Goal: Task Accomplishment & Management: Manage account settings

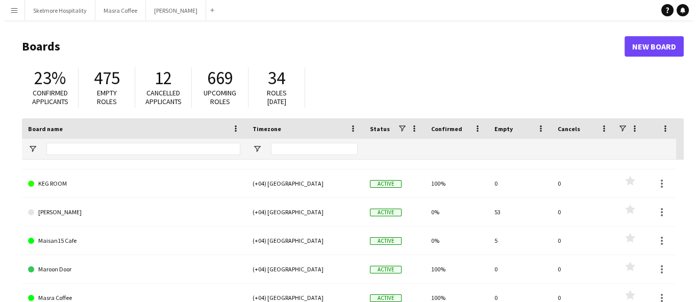
scroll to position [130, 0]
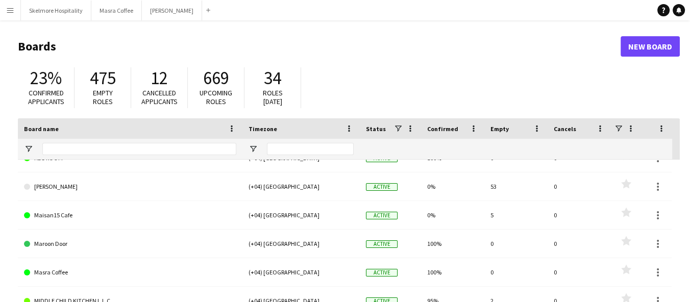
click at [31, 195] on link "[PERSON_NAME]" at bounding box center [130, 186] width 212 height 29
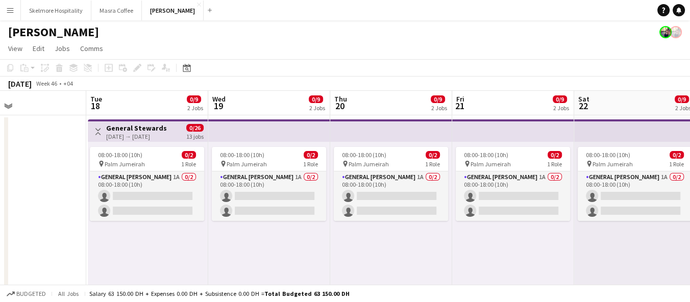
scroll to position [0, 410]
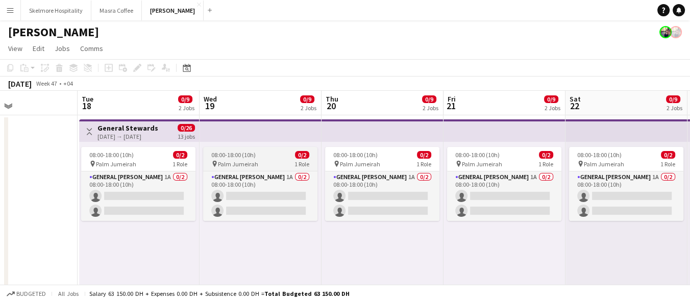
click at [252, 158] on span "08:00-18:00 (10h)" at bounding box center [233, 155] width 44 height 8
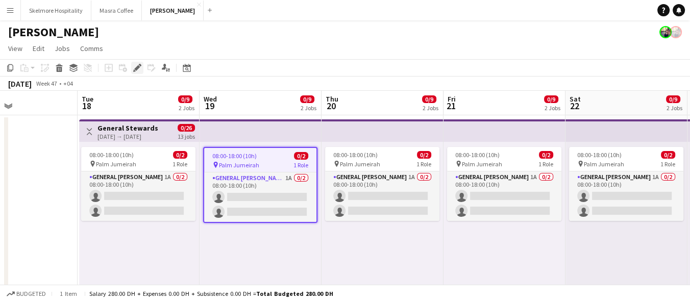
click at [139, 65] on icon at bounding box center [140, 65] width 3 height 3
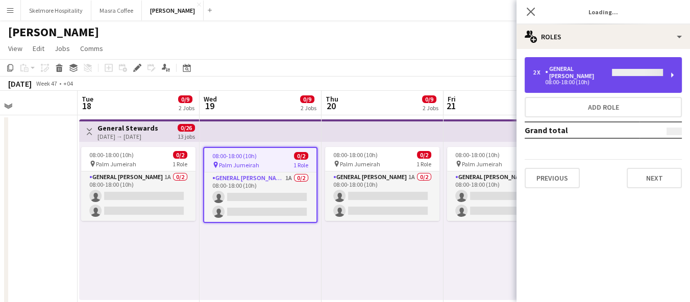
click at [611, 80] on div "08:00-18:00 (10h)" at bounding box center [598, 82] width 130 height 5
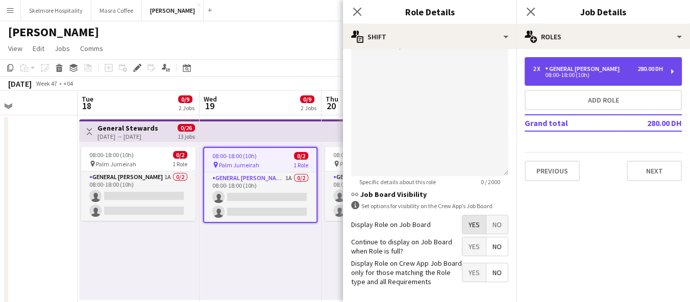
scroll to position [356, 0]
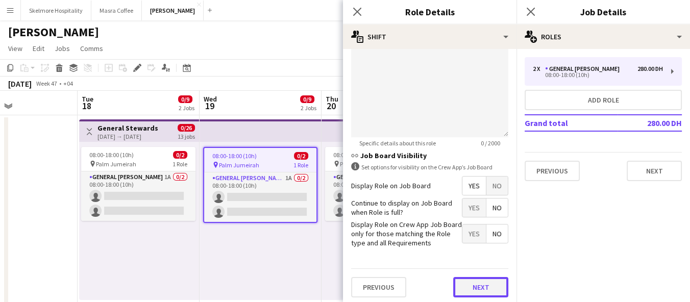
click at [471, 292] on button "Next" at bounding box center [480, 287] width 55 height 20
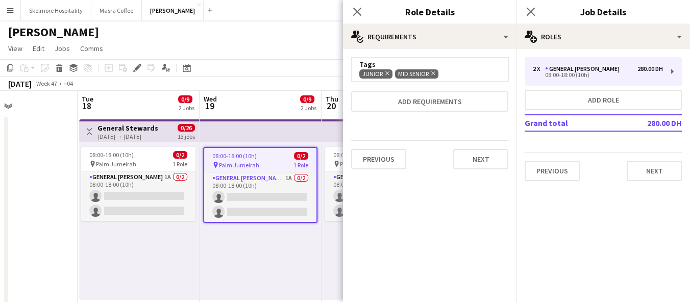
scroll to position [0, 0]
click at [485, 160] on button "Next" at bounding box center [480, 159] width 55 height 20
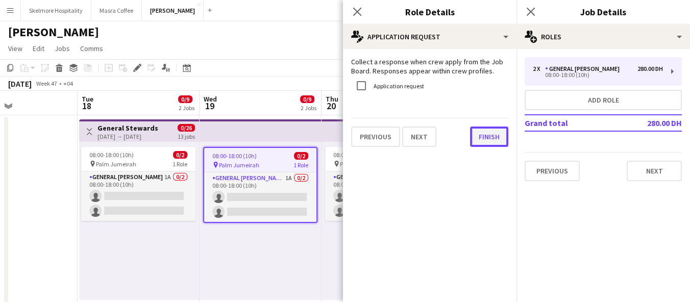
click at [495, 141] on button "Finish" at bounding box center [489, 137] width 38 height 20
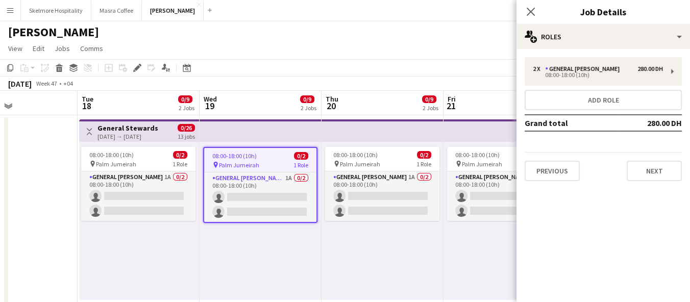
click at [440, 255] on div "08:00-18:00 (10h) 0/2 pin Palm Jumeirah 1 Role General [PERSON_NAME] 1A 0/2 08:…" at bounding box center [382, 221] width 122 height 158
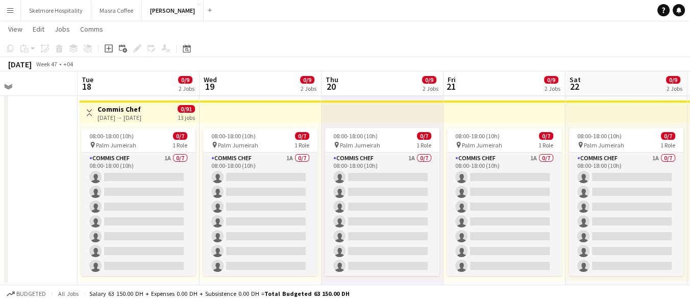
scroll to position [0, 410]
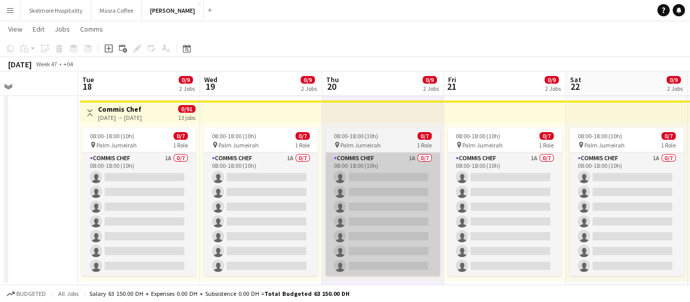
click at [389, 165] on app-card-role "Commis Chef 1A 0/7 08:00-18:00 (10h) single-neutral-actions single-neutral-acti…" at bounding box center [383, 214] width 114 height 123
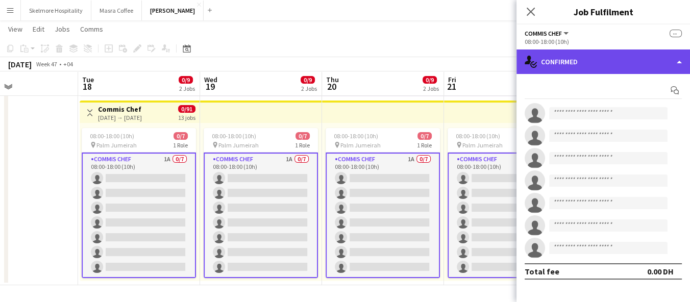
click at [595, 68] on div "single-neutral-actions-check-2 Confirmed" at bounding box center [602, 61] width 173 height 24
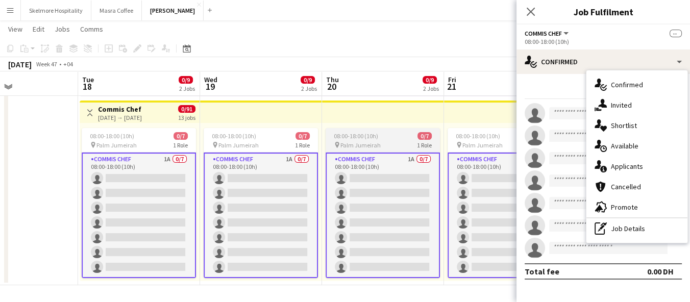
click at [404, 176] on app-card-role "Commis Chef 1A 0/7 08:00-18:00 (10h) single-neutral-actions single-neutral-acti…" at bounding box center [383, 216] width 114 height 126
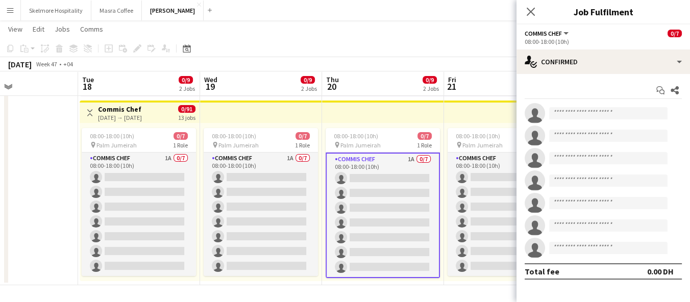
click at [396, 136] on div "08:00-18:00 (10h) 0/7" at bounding box center [383, 136] width 114 height 8
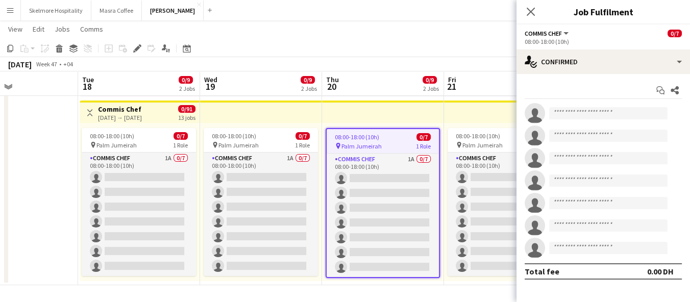
click at [405, 139] on div "08:00-18:00 (10h) 0/7" at bounding box center [383, 137] width 112 height 8
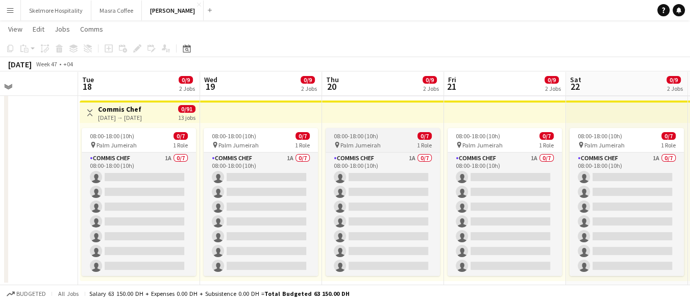
click at [409, 140] on app-job-card "08:00-18:00 (10h) 0/7 pin Palm Jumeirah 1 Role Commis Chef 1A 0/7 08:00-18:00 (…" at bounding box center [383, 202] width 114 height 148
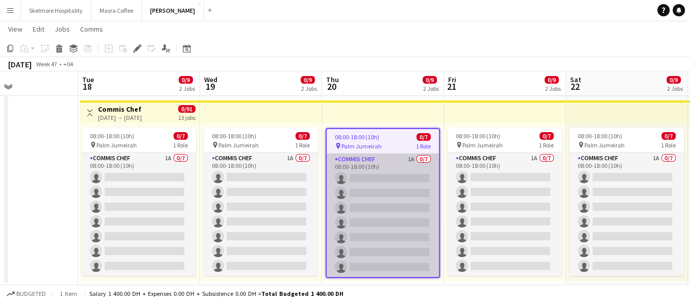
click at [389, 181] on app-card-role "Commis Chef 1A 0/7 08:00-18:00 (10h) single-neutral-actions single-neutral-acti…" at bounding box center [383, 215] width 112 height 123
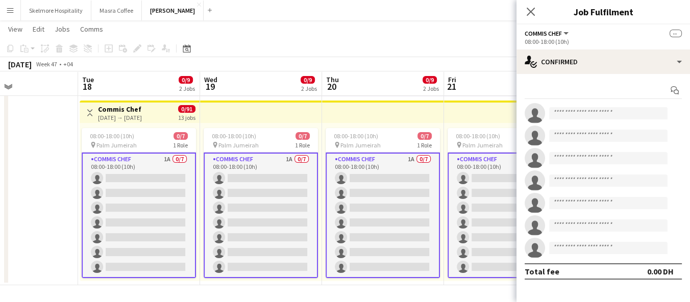
click at [398, 179] on app-card-role "Commis Chef 1A 0/7 08:00-18:00 (10h) single-neutral-actions single-neutral-acti…" at bounding box center [383, 216] width 114 height 126
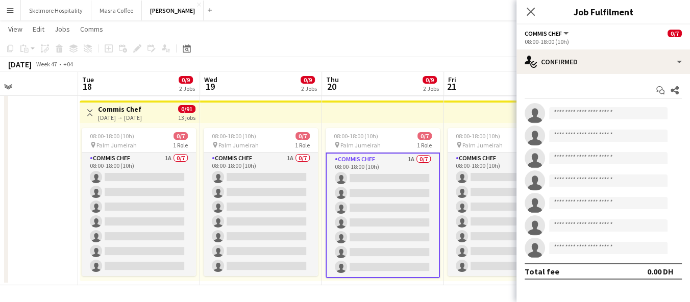
click at [417, 141] on span "1 Role" at bounding box center [424, 145] width 15 height 8
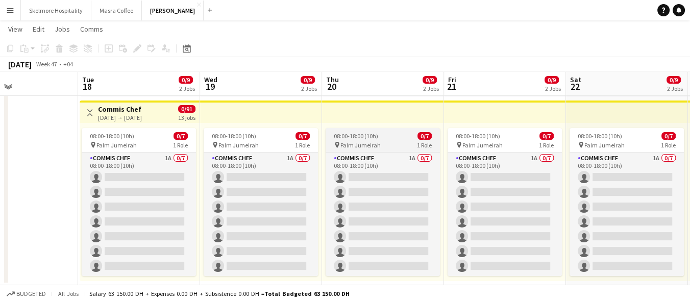
click at [417, 141] on span "1 Role" at bounding box center [424, 145] width 15 height 8
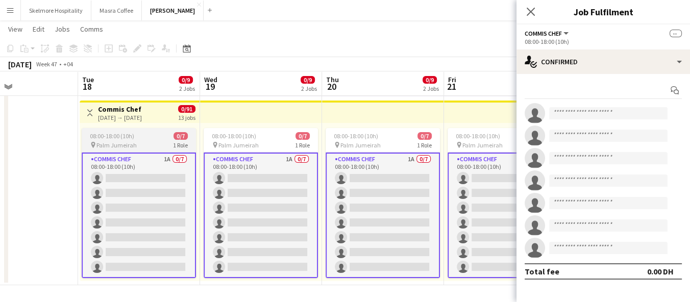
click at [166, 153] on app-card-role "Commis Chef 1A 0/7 08:00-18:00 (10h) single-neutral-actions single-neutral-acti…" at bounding box center [139, 216] width 114 height 126
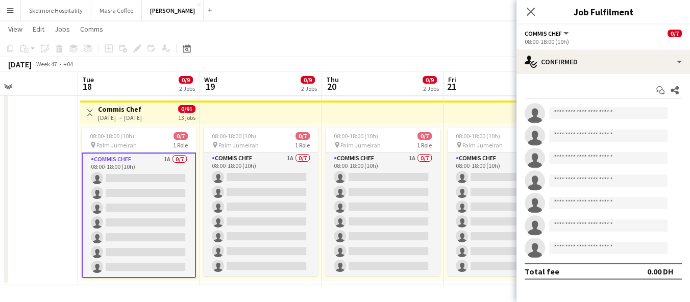
click at [147, 129] on app-job-card "08:00-18:00 (10h) 0/7 pin Palm Jumeirah 1 Role Commis Chef 1A 0/7 08:00-18:00 (…" at bounding box center [139, 203] width 114 height 150
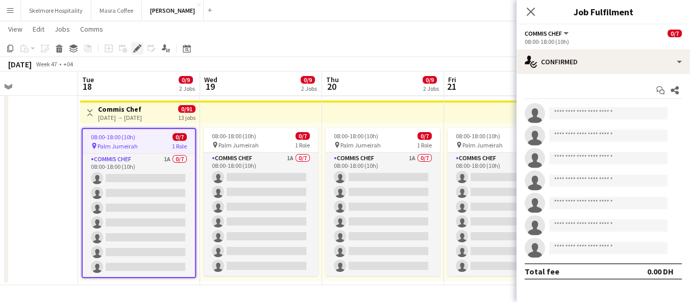
click at [138, 48] on icon at bounding box center [137, 49] width 6 height 6
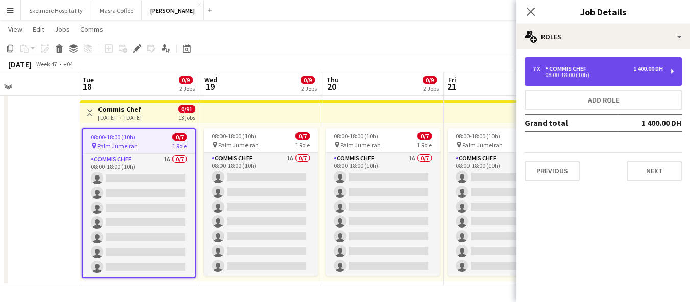
click at [638, 73] on div "08:00-18:00 (10h)" at bounding box center [598, 74] width 130 height 5
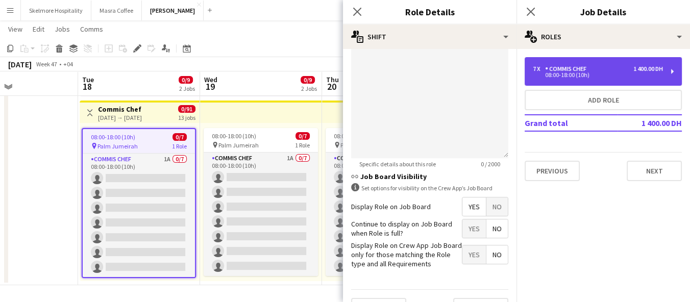
scroll to position [356, 0]
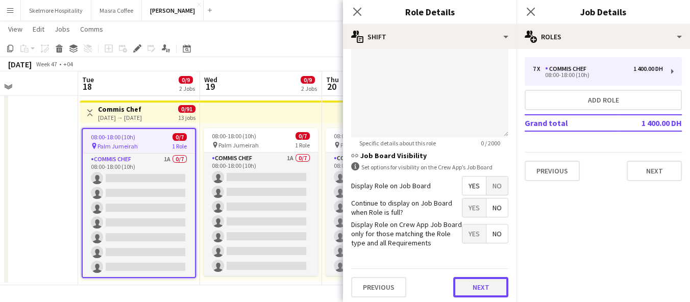
click at [485, 284] on button "Next" at bounding box center [480, 287] width 55 height 20
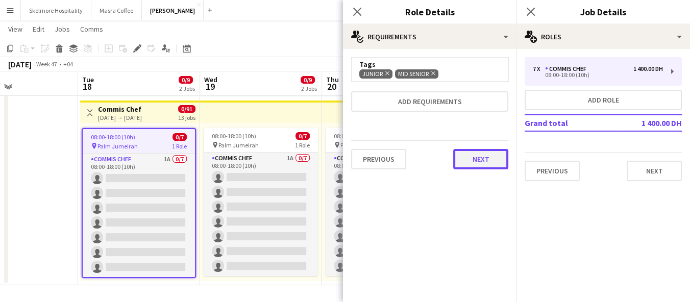
click at [488, 166] on button "Next" at bounding box center [480, 159] width 55 height 20
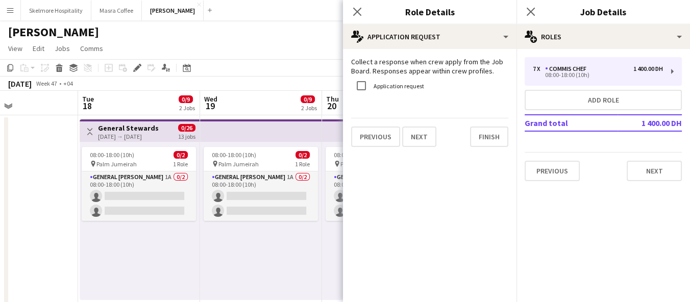
click at [7, 17] on button "Menu" at bounding box center [10, 10] width 20 height 20
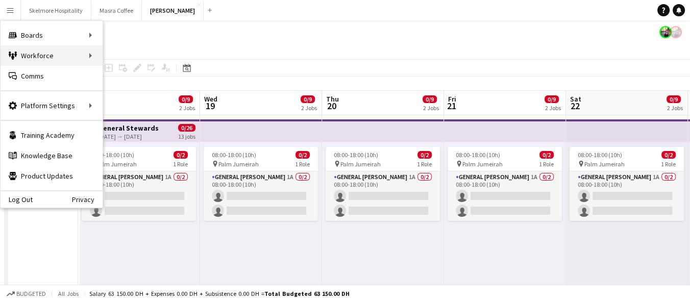
click at [79, 55] on div "Workforce Workforce" at bounding box center [52, 55] width 102 height 20
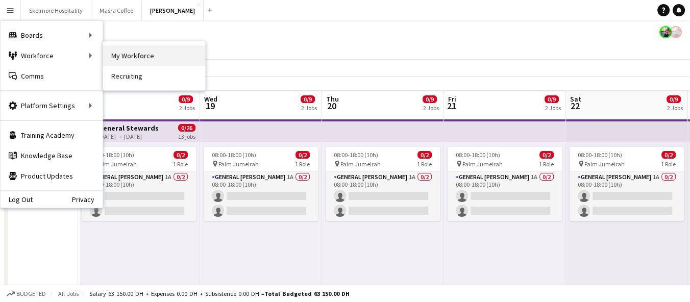
click at [144, 57] on link "My Workforce" at bounding box center [154, 55] width 102 height 20
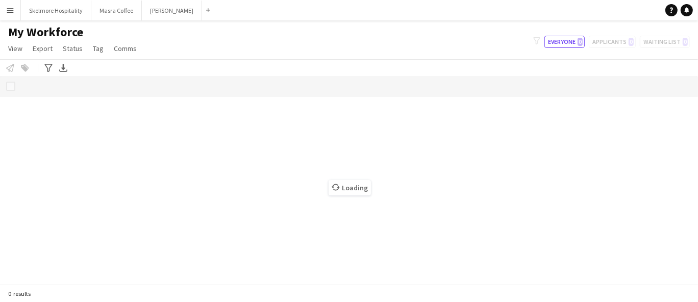
click at [11, 12] on app-icon "Menu" at bounding box center [10, 10] width 8 height 8
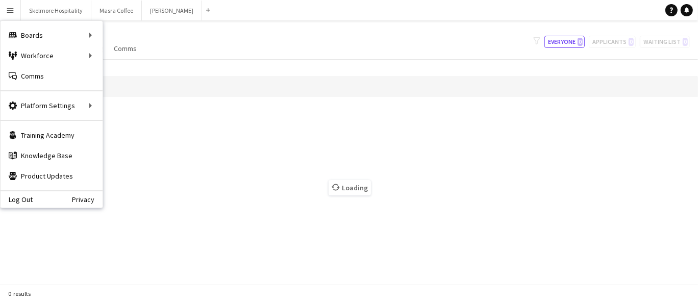
click at [60, 36] on div "Boards Boards" at bounding box center [52, 35] width 102 height 20
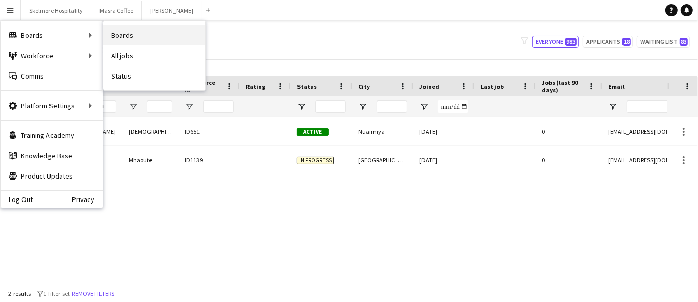
click at [146, 36] on link "Boards" at bounding box center [154, 35] width 102 height 20
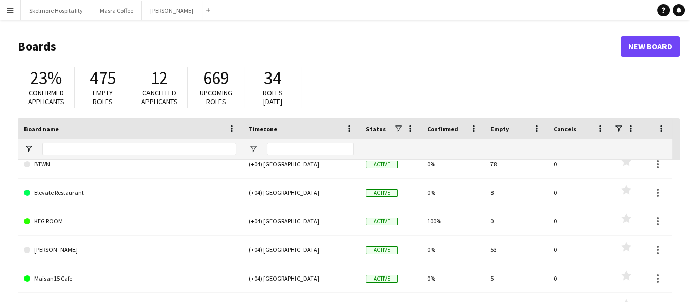
click at [59, 193] on link "Elevate Restaurant" at bounding box center [130, 193] width 212 height 29
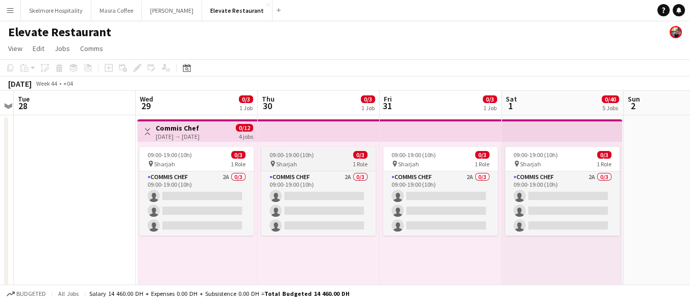
click at [337, 165] on div "pin Sharjah 1 Role" at bounding box center [318, 164] width 114 height 8
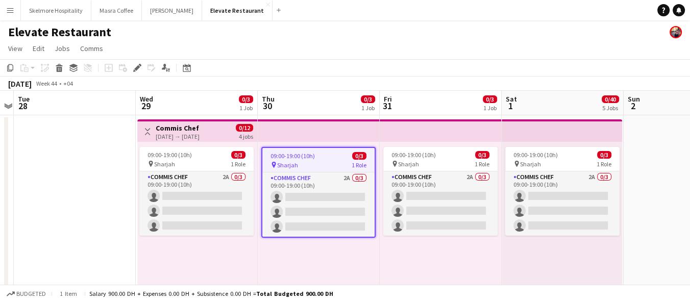
click at [331, 161] on div "pin Sharjah 1 Role" at bounding box center [318, 165] width 112 height 8
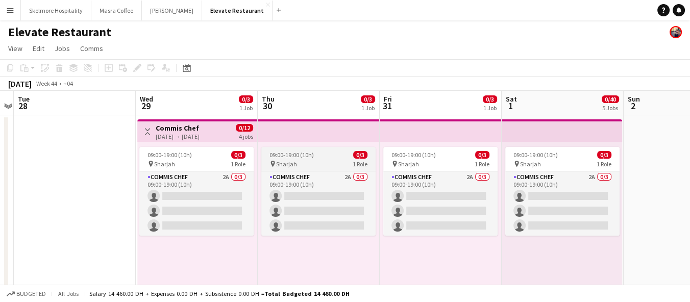
click at [338, 161] on div "pin Sharjah 1 Role" at bounding box center [318, 164] width 114 height 8
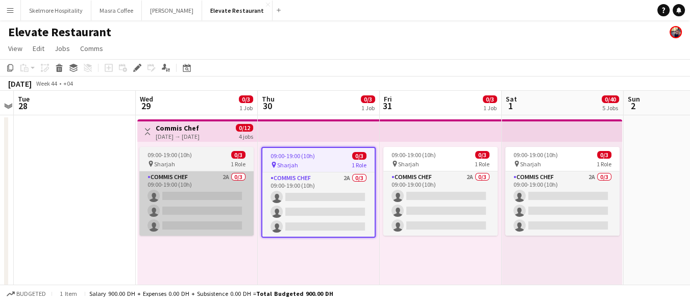
click at [178, 226] on app-card-role "Commis Chef 2A 0/3 09:00-19:00 (10h) single-neutral-actions single-neutral-acti…" at bounding box center [196, 203] width 114 height 64
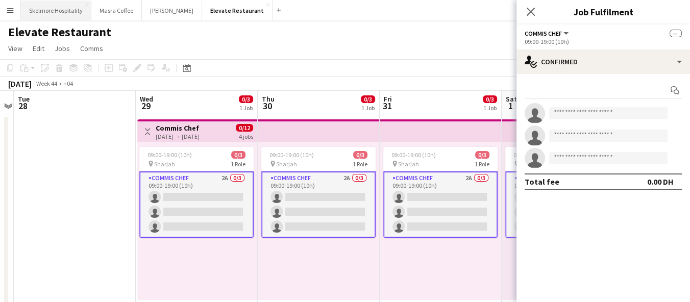
click at [67, 12] on button "Skelmore Hospitality Close" at bounding box center [56, 11] width 70 height 20
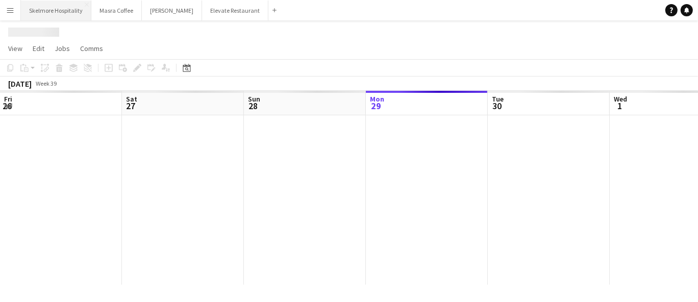
scroll to position [0, 243]
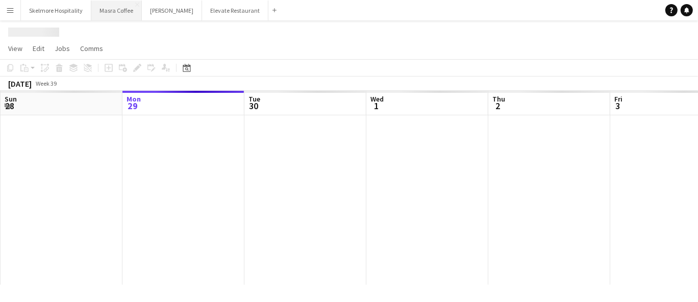
click at [126, 9] on button "Masra Coffee Close" at bounding box center [116, 11] width 51 height 20
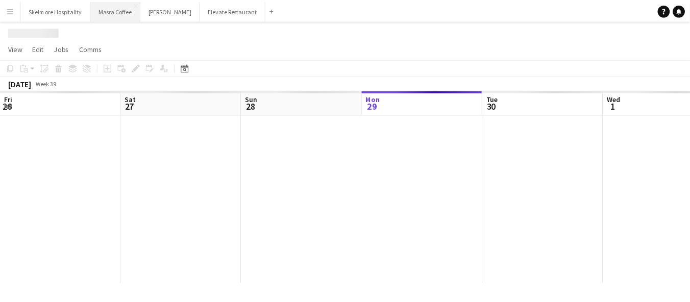
scroll to position [0, 243]
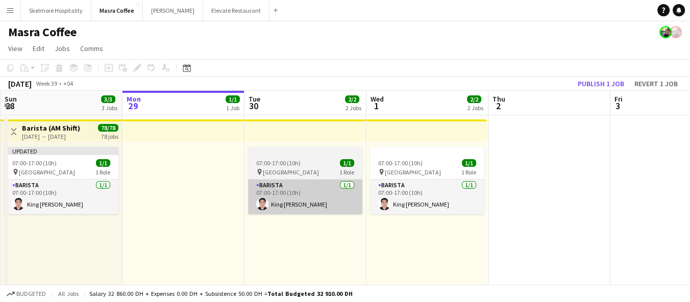
click at [302, 203] on app-card-role "Barista [DATE] 07:00-17:00 (10h) King [PERSON_NAME]" at bounding box center [305, 197] width 114 height 35
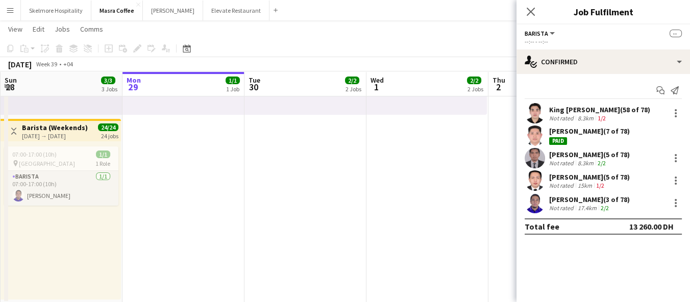
scroll to position [387, 0]
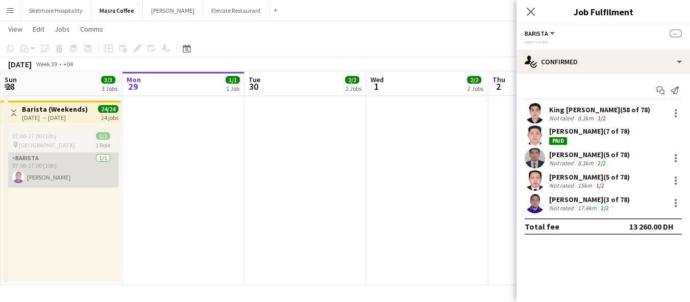
click at [82, 163] on app-card-role "Barista [DATE] 07:00-17:00 (10h) [PERSON_NAME]" at bounding box center [61, 170] width 114 height 35
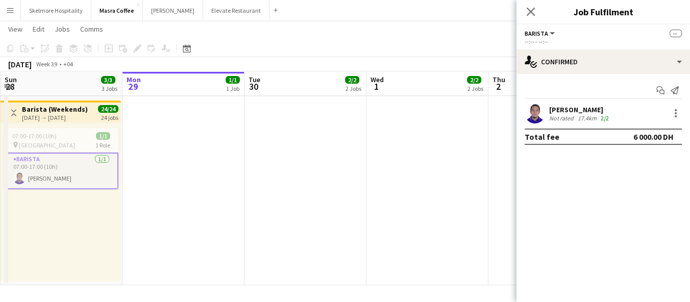
click at [572, 117] on div "Not rated" at bounding box center [562, 118] width 27 height 8
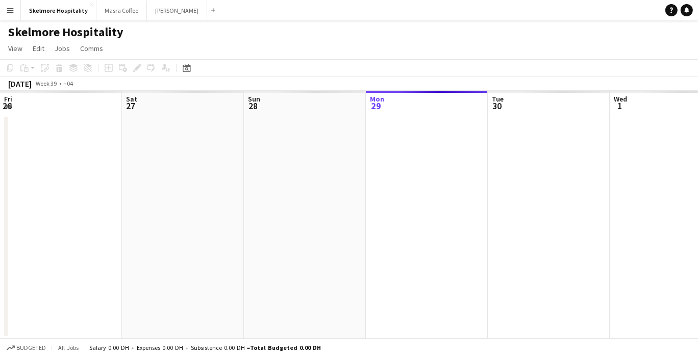
scroll to position [0, 243]
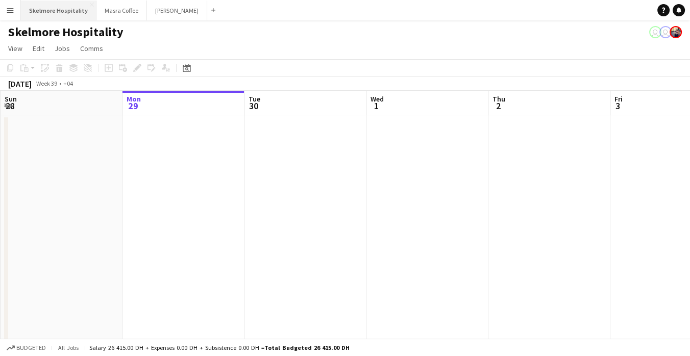
click at [21, 1] on button "Skelmore Hospitality Close" at bounding box center [59, 11] width 76 height 20
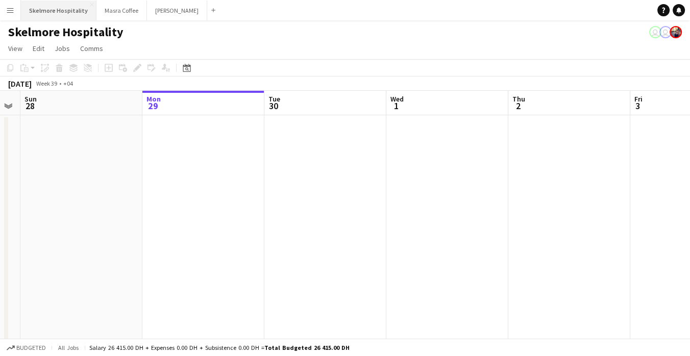
scroll to position [0, 225]
click at [161, 161] on app-date-cell at bounding box center [202, 358] width 122 height 486
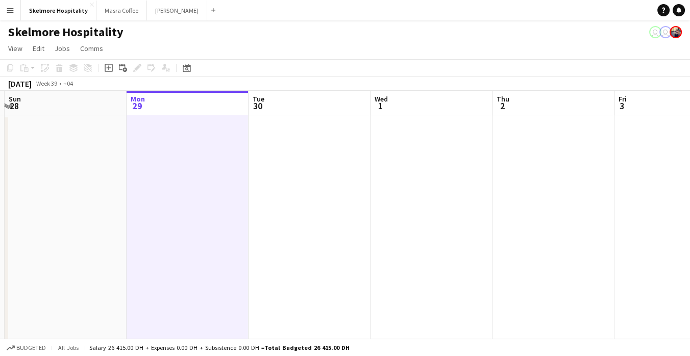
scroll to position [0, 260]
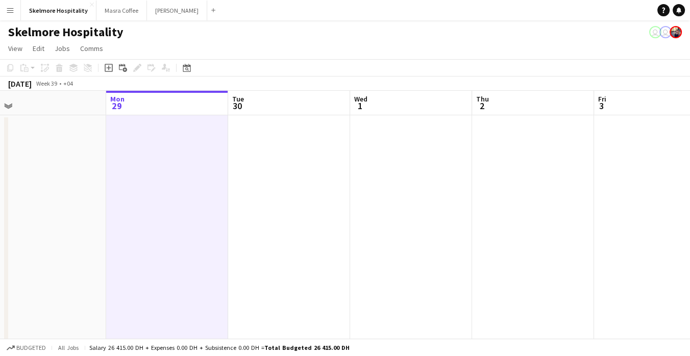
click at [40, 301] on app-date-cell at bounding box center [45, 358] width 122 height 486
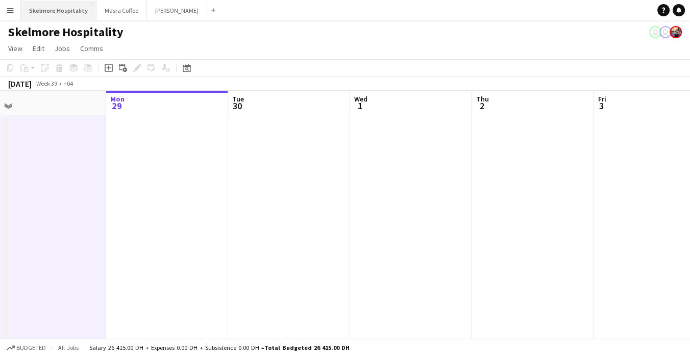
scroll to position [261, 0]
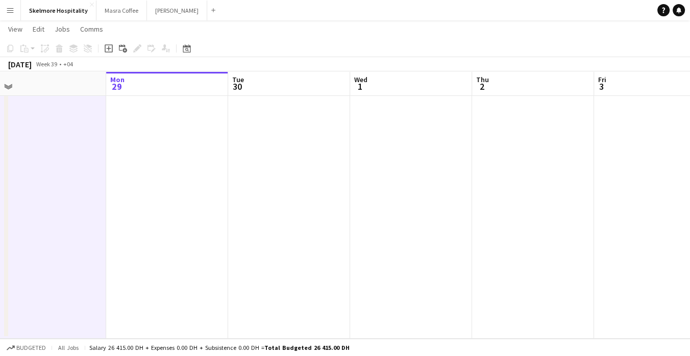
click at [252, 287] on app-date-cell at bounding box center [289, 96] width 122 height 486
click at [244, 288] on app-date-cell at bounding box center [289, 96] width 122 height 486
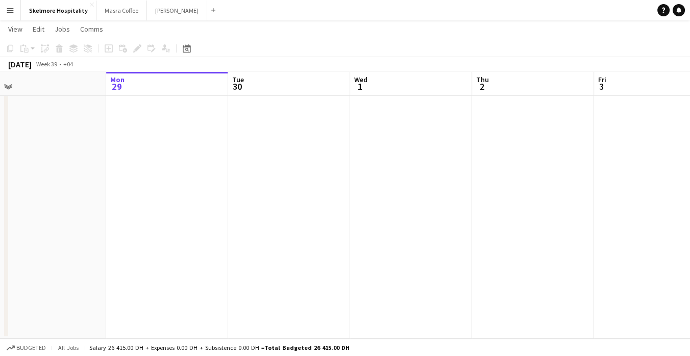
click at [543, 247] on app-date-cell at bounding box center [533, 96] width 122 height 486
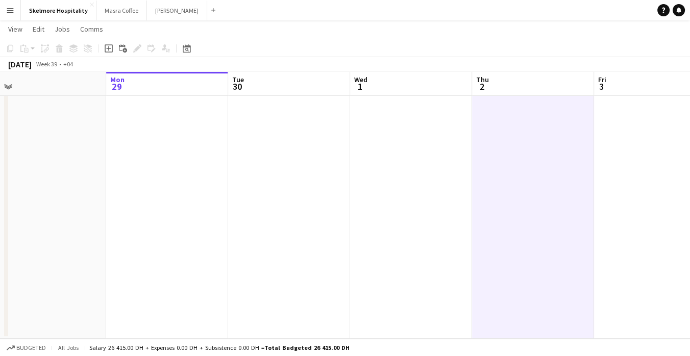
click at [547, 254] on app-date-cell at bounding box center [533, 96] width 122 height 486
click at [507, 276] on app-date-cell at bounding box center [533, 96] width 122 height 486
click at [319, 209] on app-date-cell at bounding box center [289, 96] width 122 height 486
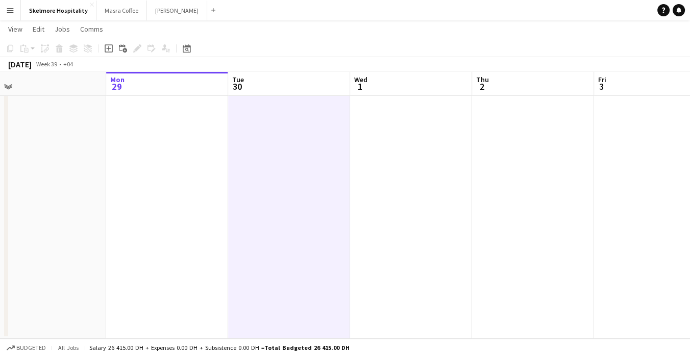
click at [342, 273] on app-date-cell at bounding box center [289, 96] width 122 height 486
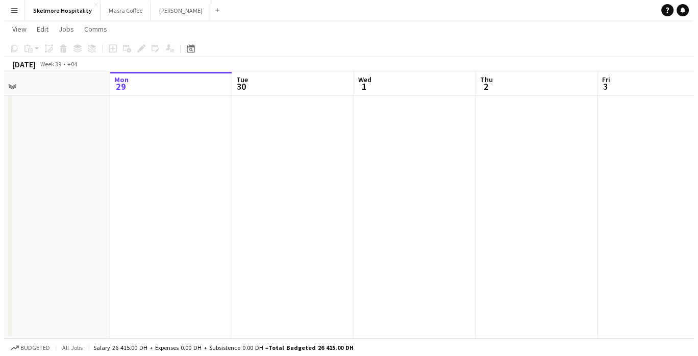
scroll to position [0, 0]
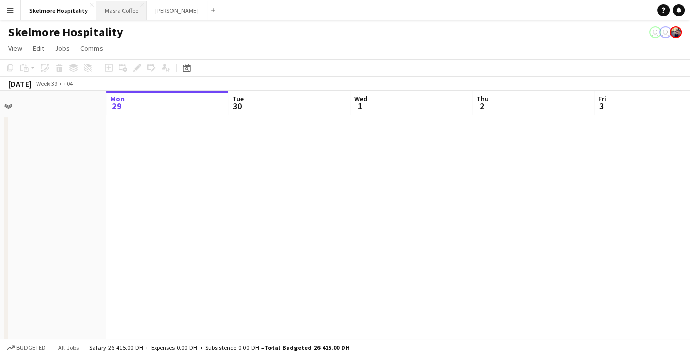
click at [116, 19] on button "Masra Coffee Close" at bounding box center [121, 11] width 51 height 20
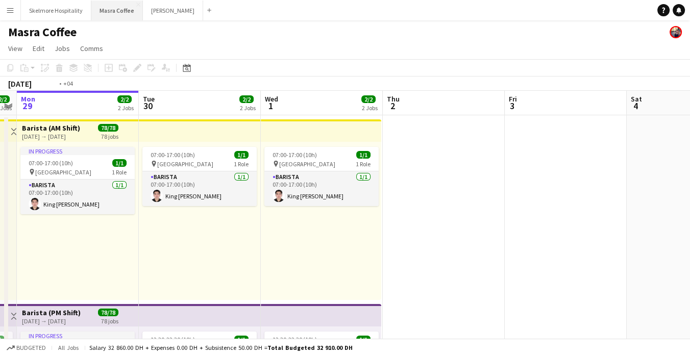
scroll to position [0, 236]
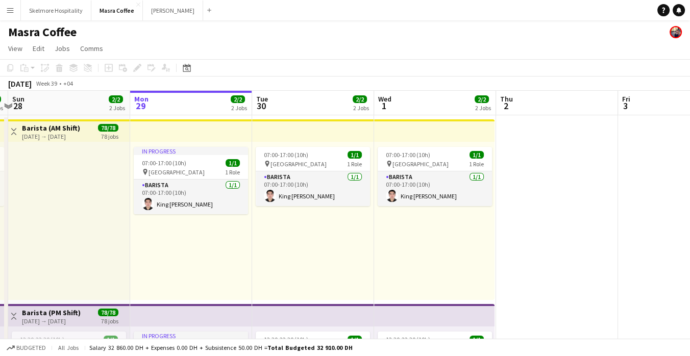
click at [417, 241] on div "07:00-17:00 (10h) 1/1 pin Al Serkal Avenue 1 Role Barista 1/1 07:00-17:00 (10h)…" at bounding box center [434, 221] width 120 height 158
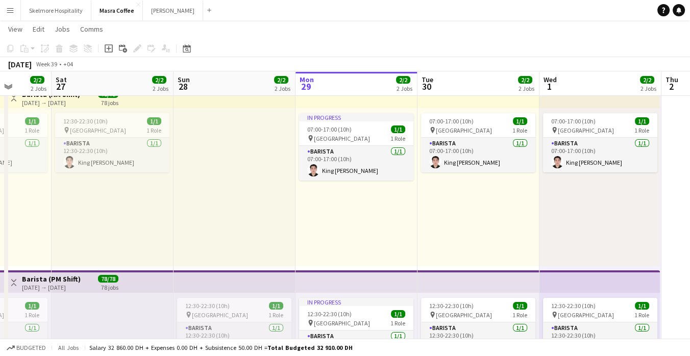
scroll to position [0, 0]
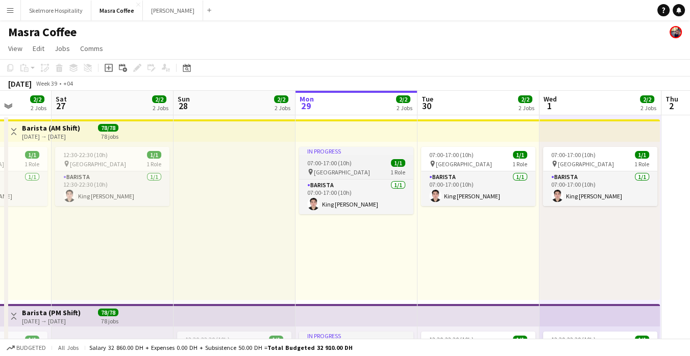
click at [378, 165] on div "07:00-17:00 (10h) 1/1" at bounding box center [356, 163] width 114 height 8
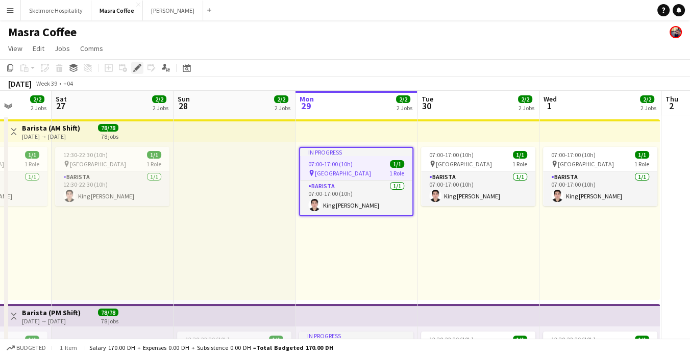
click at [134, 71] on icon at bounding box center [134, 70] width 3 height 3
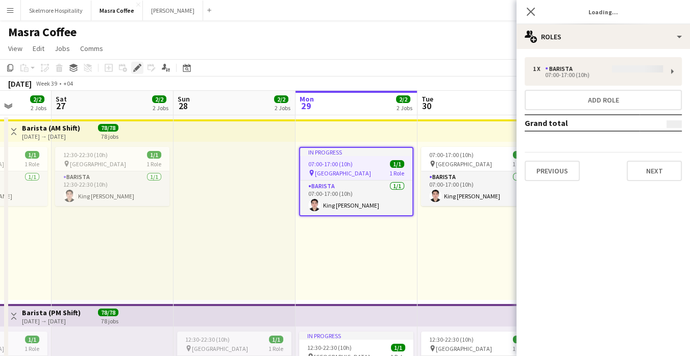
type input "*******"
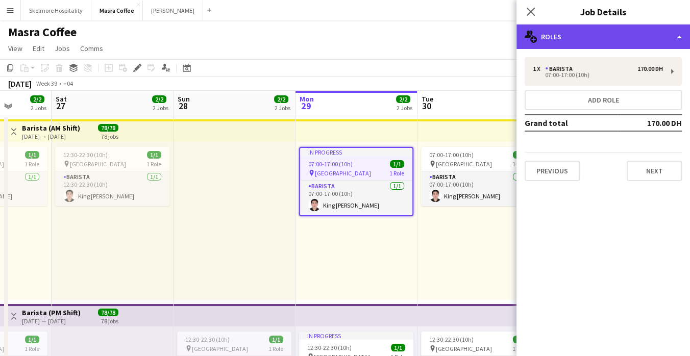
click at [639, 35] on div "multiple-users-add Roles" at bounding box center [602, 36] width 173 height 24
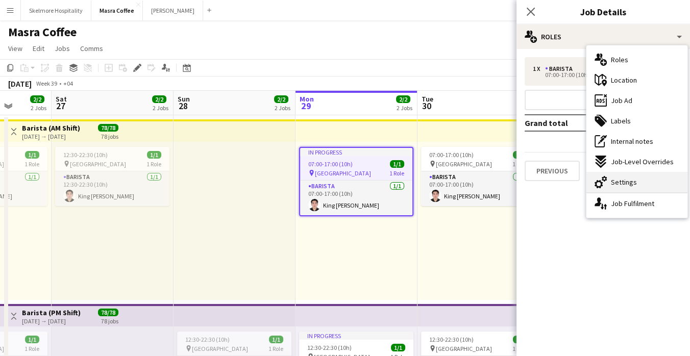
click at [638, 184] on div "cog-double-3 Settings" at bounding box center [636, 182] width 101 height 20
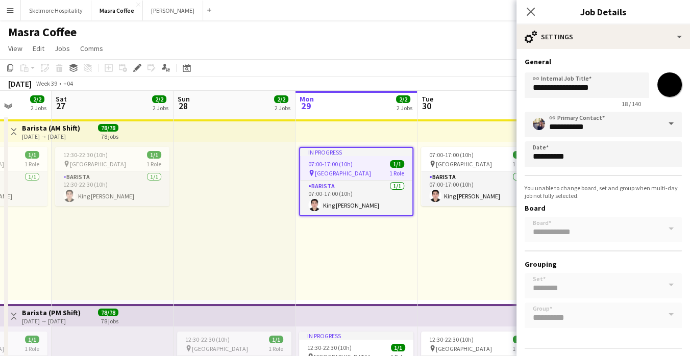
scroll to position [26, 0]
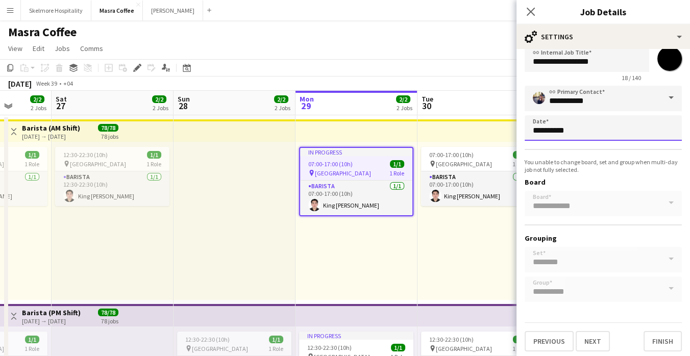
click at [650, 136] on body "Menu Boards Boards Boards All jobs Status Workforce Workforce My Workforce Recr…" at bounding box center [345, 345] width 690 height 691
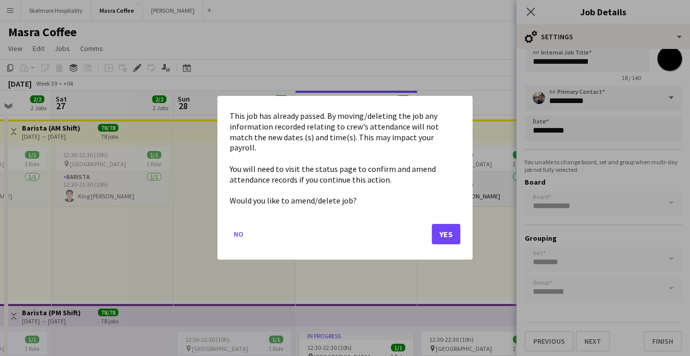
click at [445, 244] on mat-dialog-actions "No Yes" at bounding box center [345, 238] width 231 height 43
click at [452, 233] on button "Yes" at bounding box center [446, 235] width 29 height 20
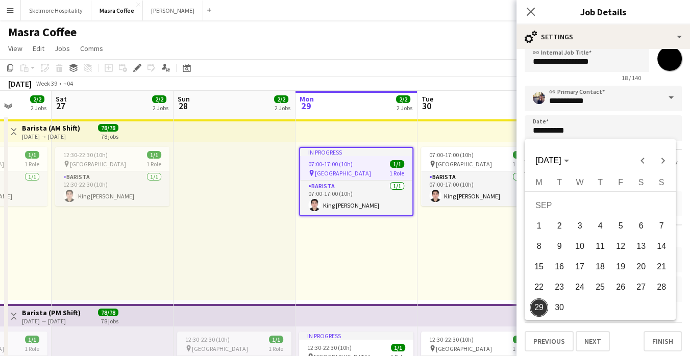
click at [662, 286] on span "28" at bounding box center [661, 287] width 18 height 18
type input "**********"
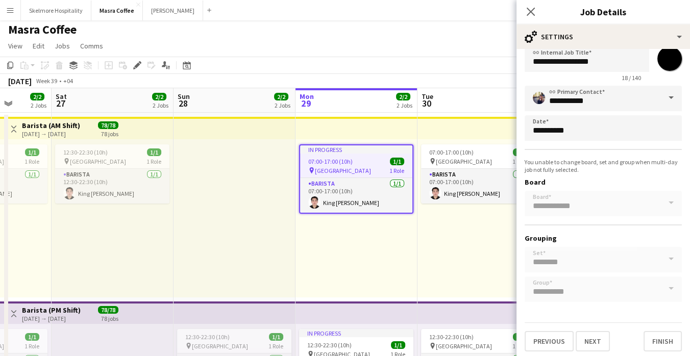
scroll to position [2, 0]
click at [659, 338] on button "Finish" at bounding box center [662, 341] width 38 height 20
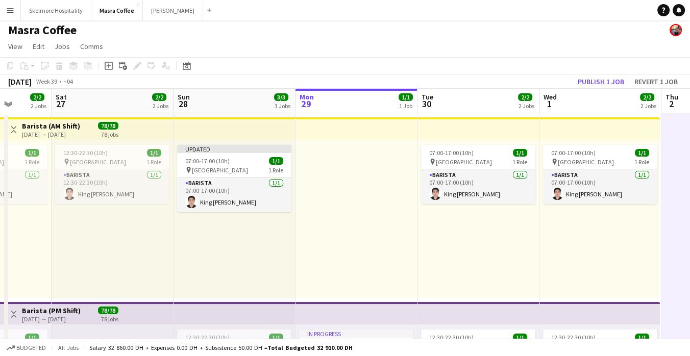
click at [629, 302] on app-top-bar at bounding box center [599, 313] width 120 height 22
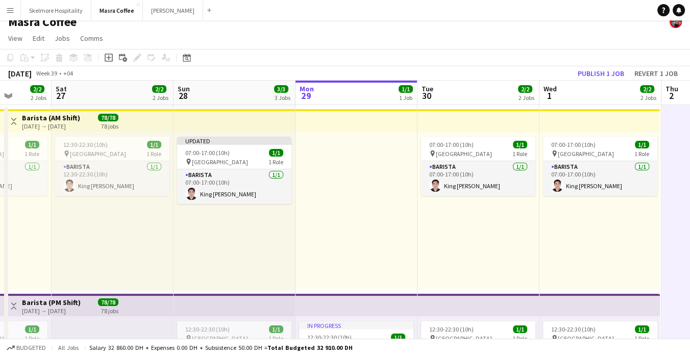
scroll to position [7, 0]
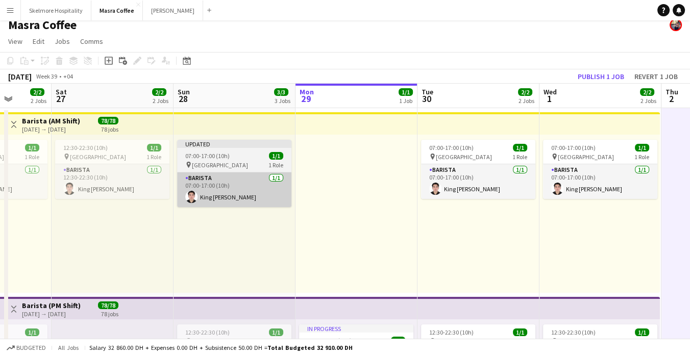
click at [252, 192] on app-card-role "Barista [DATE] 07:00-17:00 (10h) King [PERSON_NAME]" at bounding box center [234, 189] width 114 height 35
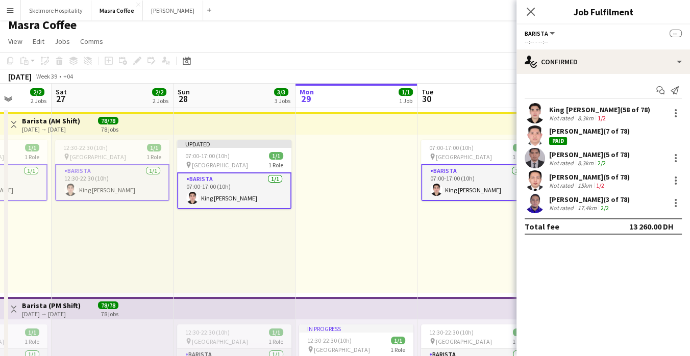
click at [231, 159] on div "07:00-17:00 (10h) 1/1" at bounding box center [234, 156] width 114 height 8
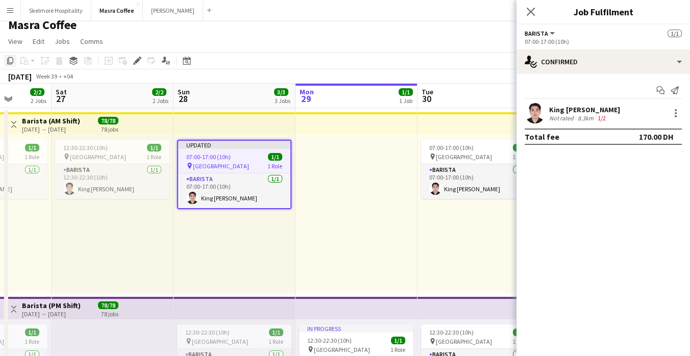
click at [10, 58] on icon "Copy" at bounding box center [10, 61] width 8 height 8
click at [360, 160] on div at bounding box center [356, 214] width 122 height 158
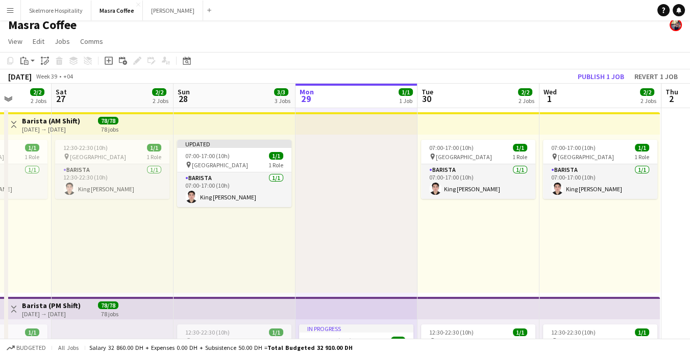
click at [372, 159] on div at bounding box center [356, 214] width 122 height 158
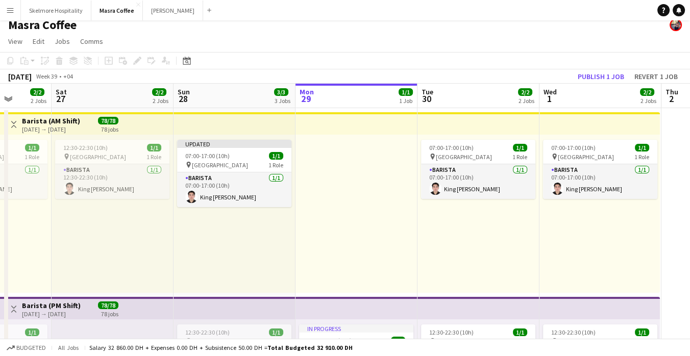
click at [352, 152] on div at bounding box center [356, 214] width 122 height 158
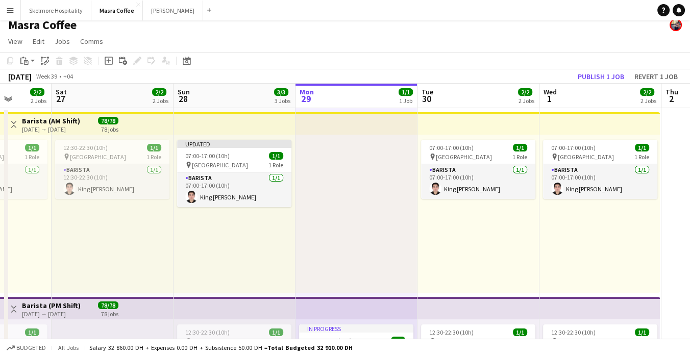
click at [337, 127] on app-top-bar at bounding box center [356, 123] width 122 height 22
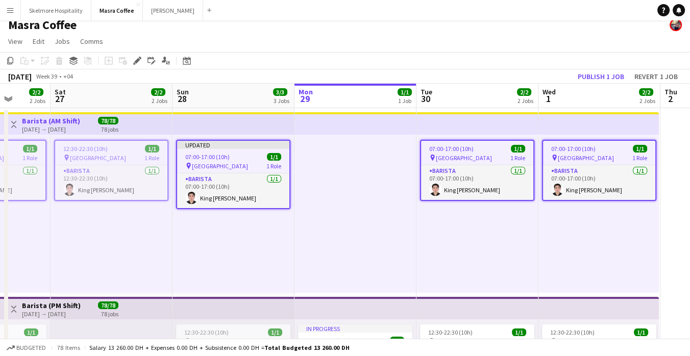
click at [332, 173] on div at bounding box center [355, 214] width 122 height 158
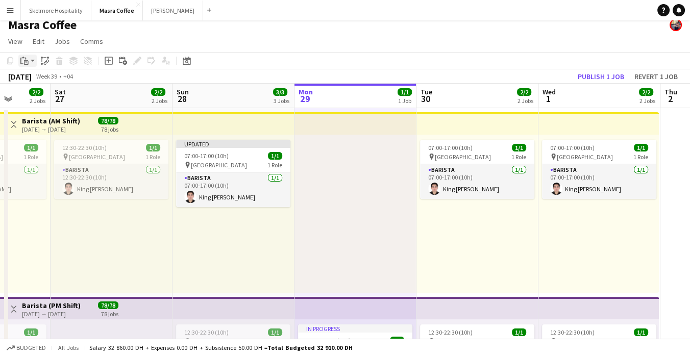
click at [26, 62] on icon "Paste" at bounding box center [24, 61] width 8 height 8
click at [56, 76] on link "Paste Ctrl+V" at bounding box center [75, 80] width 96 height 9
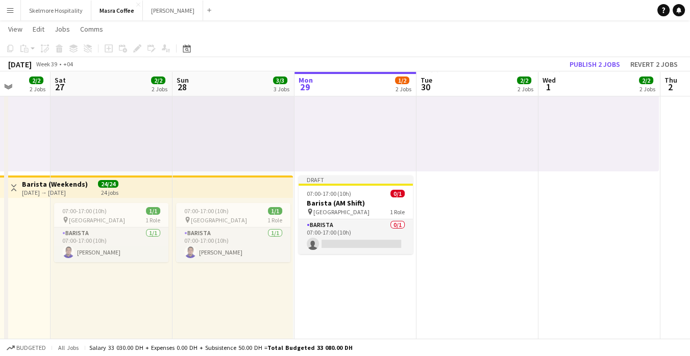
scroll to position [312, 0]
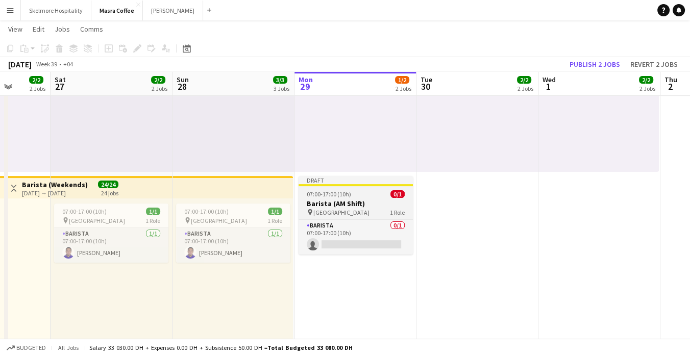
click at [374, 189] on app-job-card "Draft 07:00-17:00 (10h) 0/1 Barista (AM Shift) pin Al Serkal Avenue 1 Role Bari…" at bounding box center [356, 215] width 114 height 79
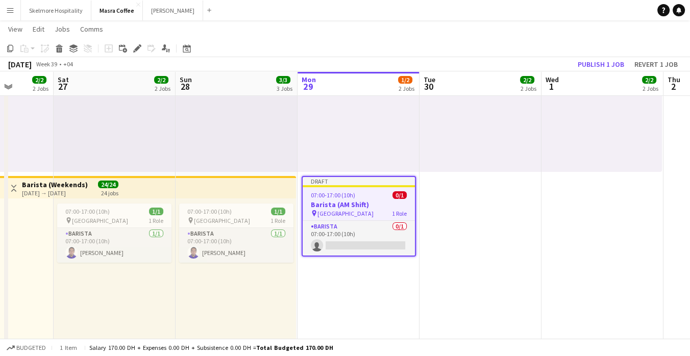
scroll to position [0, 311]
click at [664, 64] on button "Revert 1 job" at bounding box center [656, 64] width 52 height 13
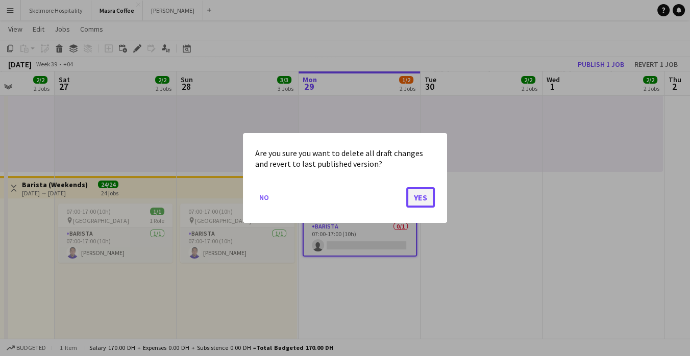
click at [429, 205] on button "Yes" at bounding box center [420, 197] width 29 height 20
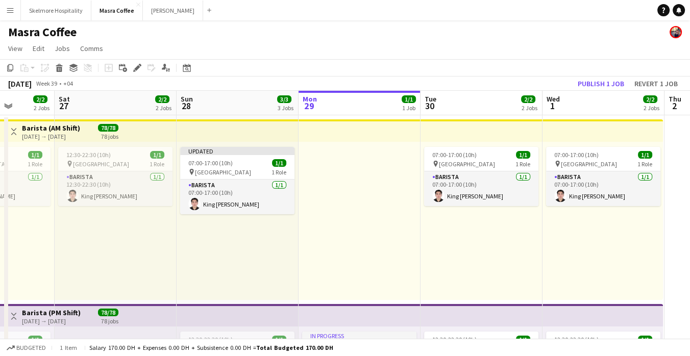
click at [403, 245] on div at bounding box center [360, 221] width 122 height 158
